Goal: Navigation & Orientation: Find specific page/section

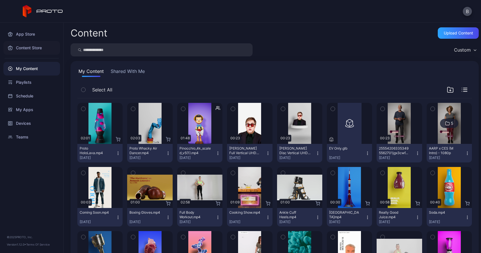
click at [33, 47] on div "Content Store" at bounding box center [31, 48] width 57 height 14
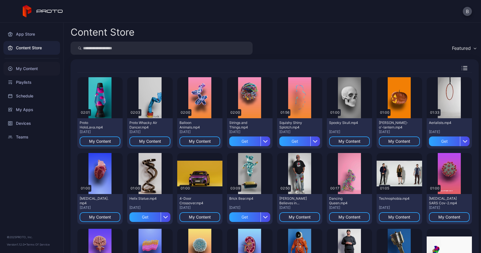
click at [30, 72] on div "My Content" at bounding box center [31, 69] width 57 height 14
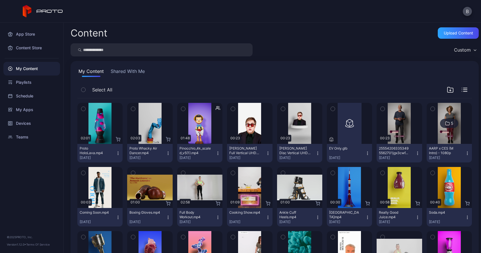
click at [124, 69] on button "Shared With Me" at bounding box center [128, 72] width 36 height 9
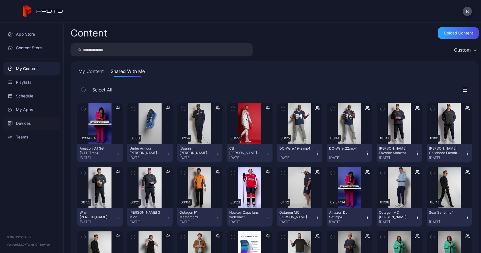
click at [32, 121] on div "Devices" at bounding box center [31, 123] width 57 height 14
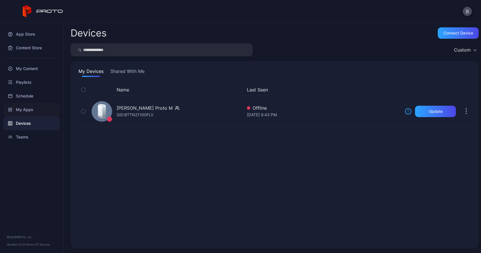
click at [24, 108] on div "My Apps" at bounding box center [31, 110] width 57 height 14
